Goal: Task Accomplishment & Management: Manage account settings

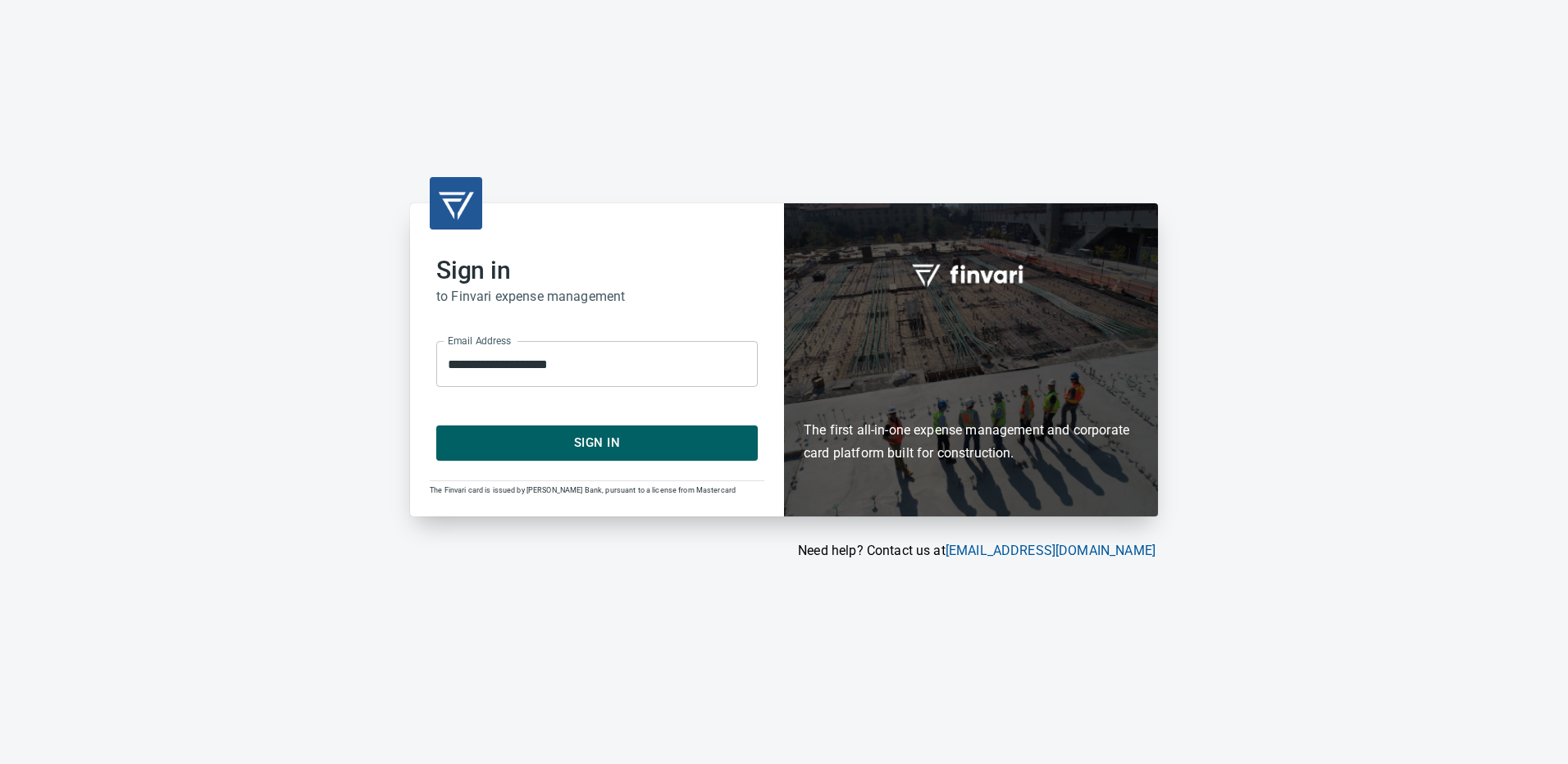
click at [590, 432] on button "Sign In" at bounding box center [597, 443] width 321 height 34
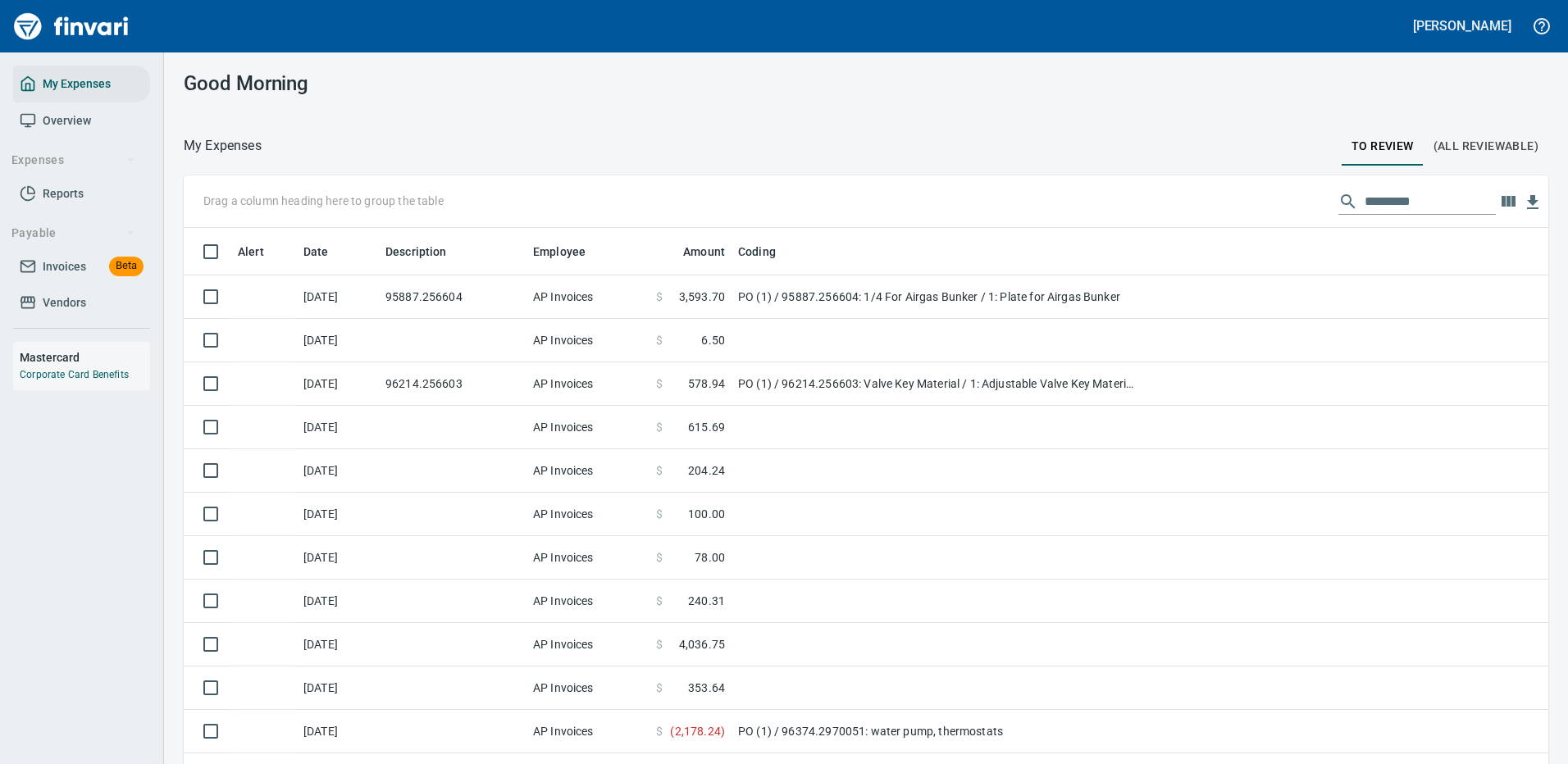
scroll to position [572, 1328]
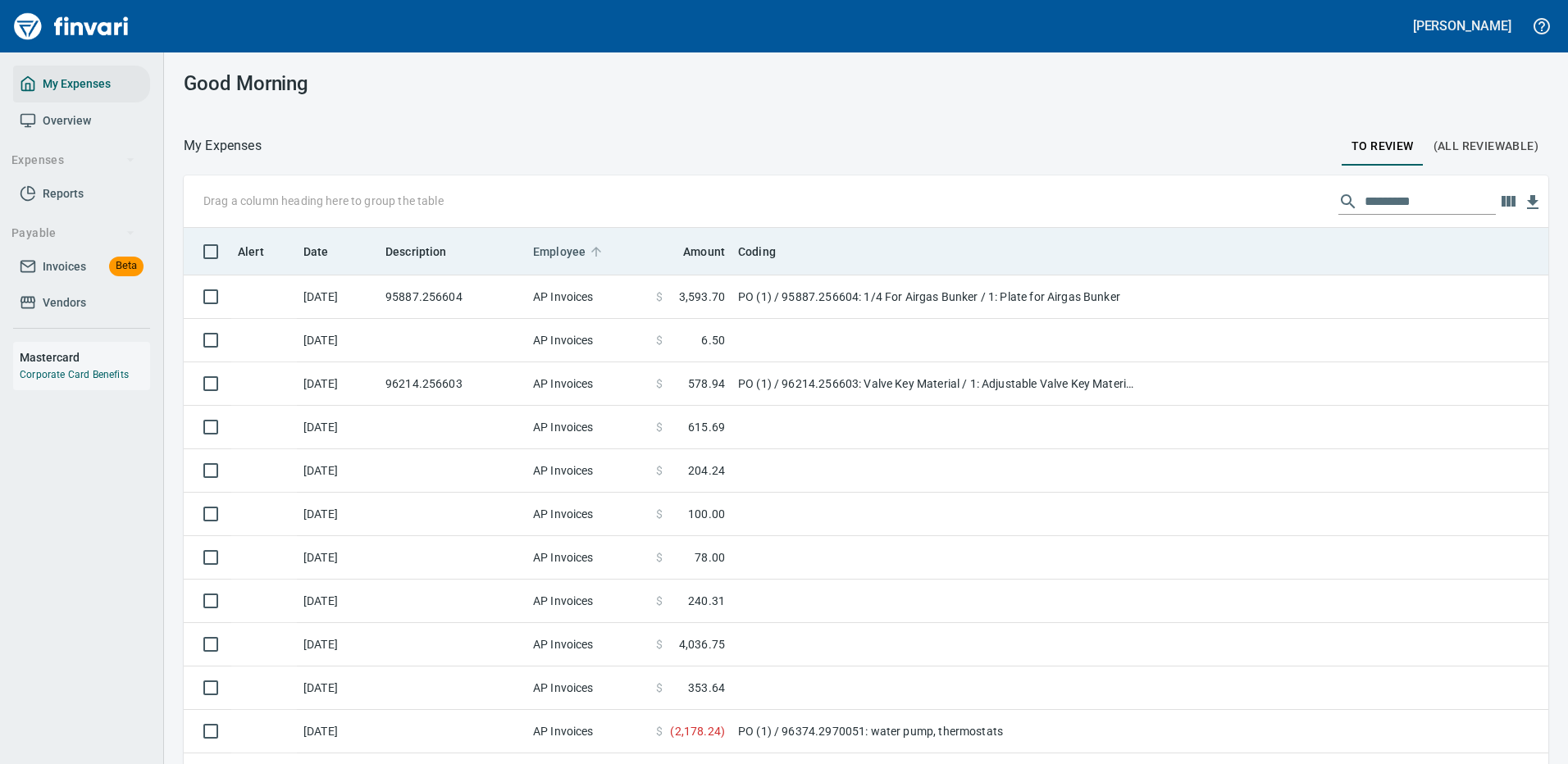
click at [541, 245] on span "Employee" at bounding box center [559, 252] width 53 height 20
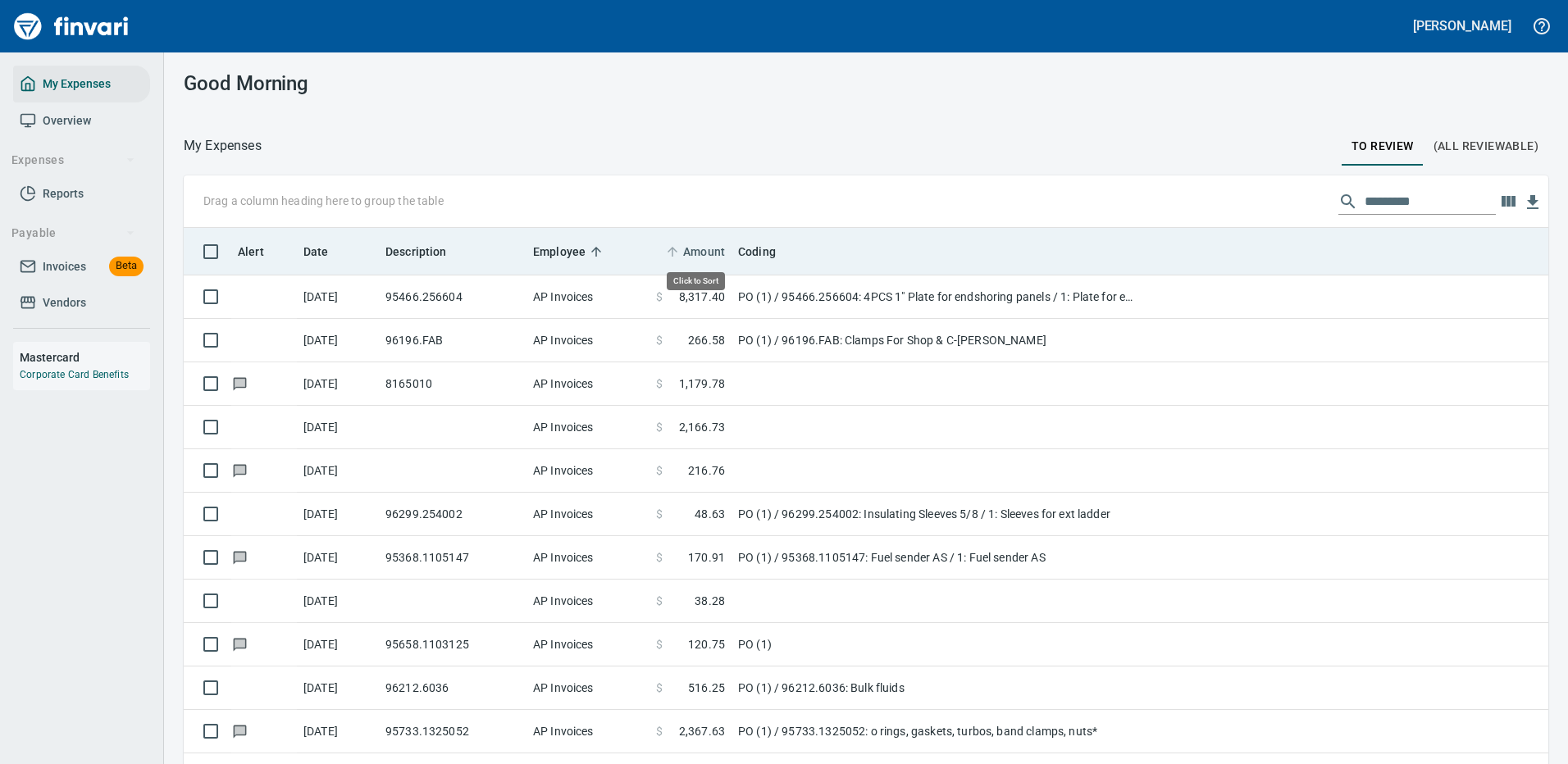
click at [718, 248] on span "Amount" at bounding box center [703, 252] width 42 height 20
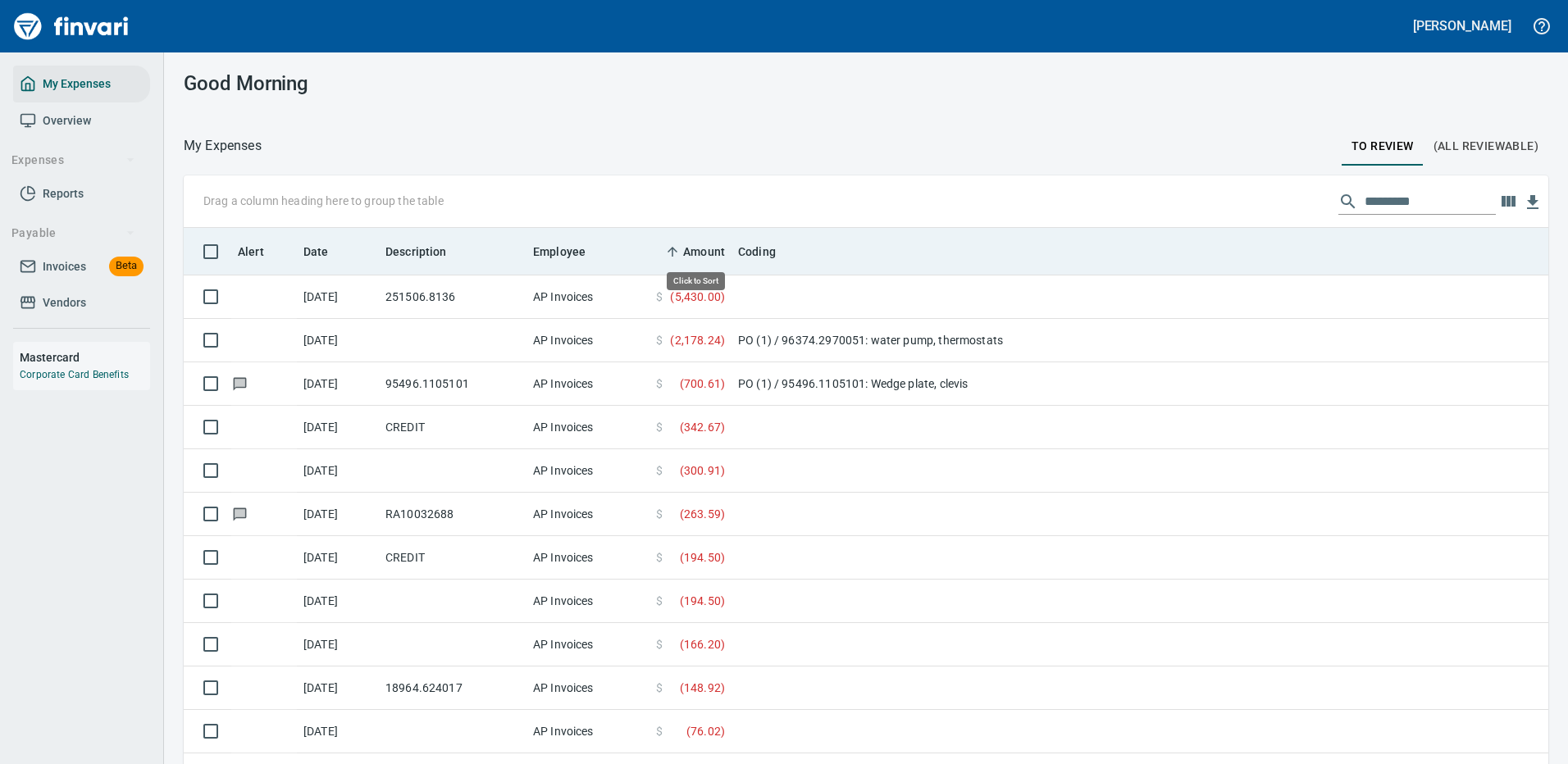
click at [716, 248] on span "Amount" at bounding box center [703, 252] width 42 height 20
